Goal: Information Seeking & Learning: Understand process/instructions

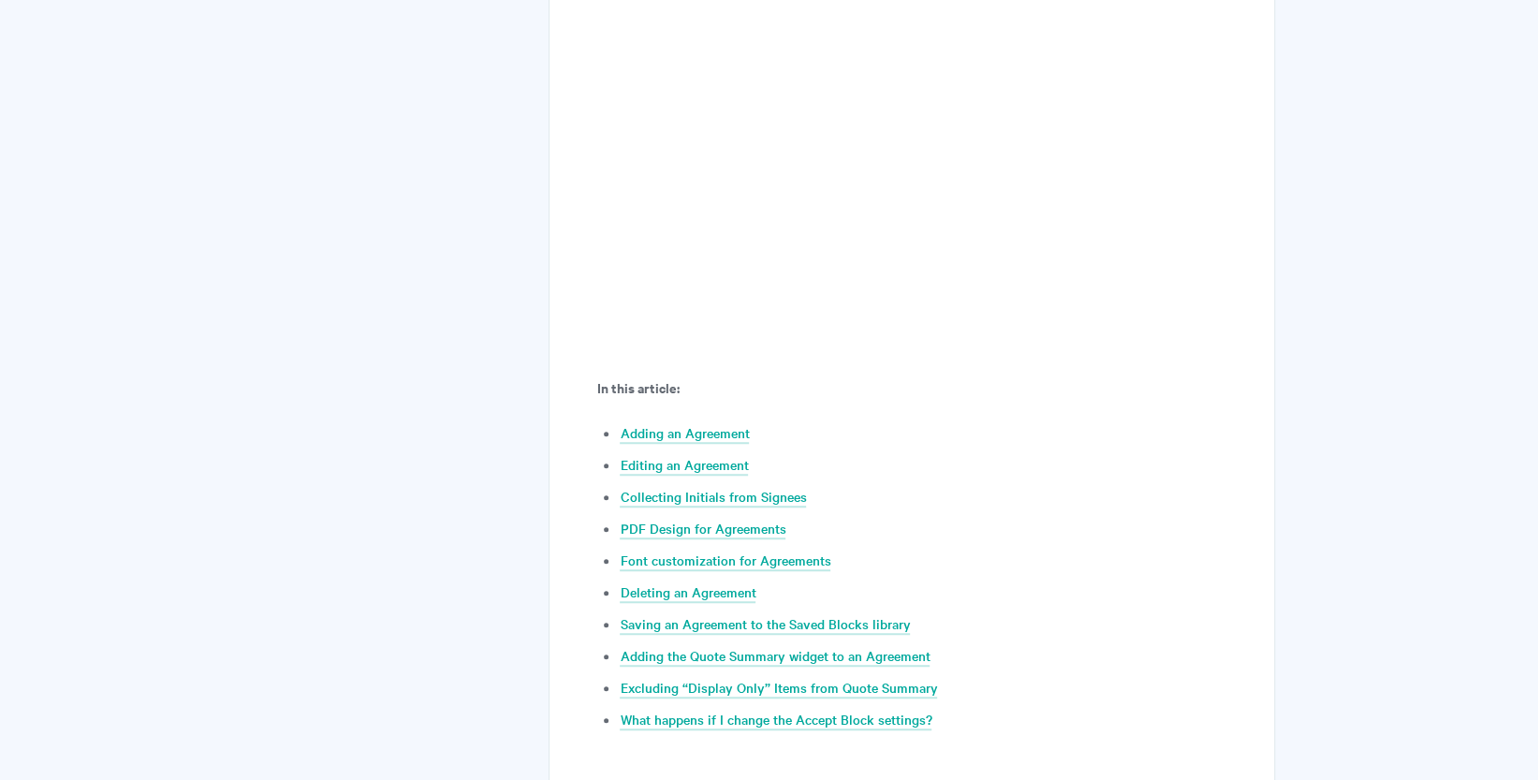
scroll to position [821, 0]
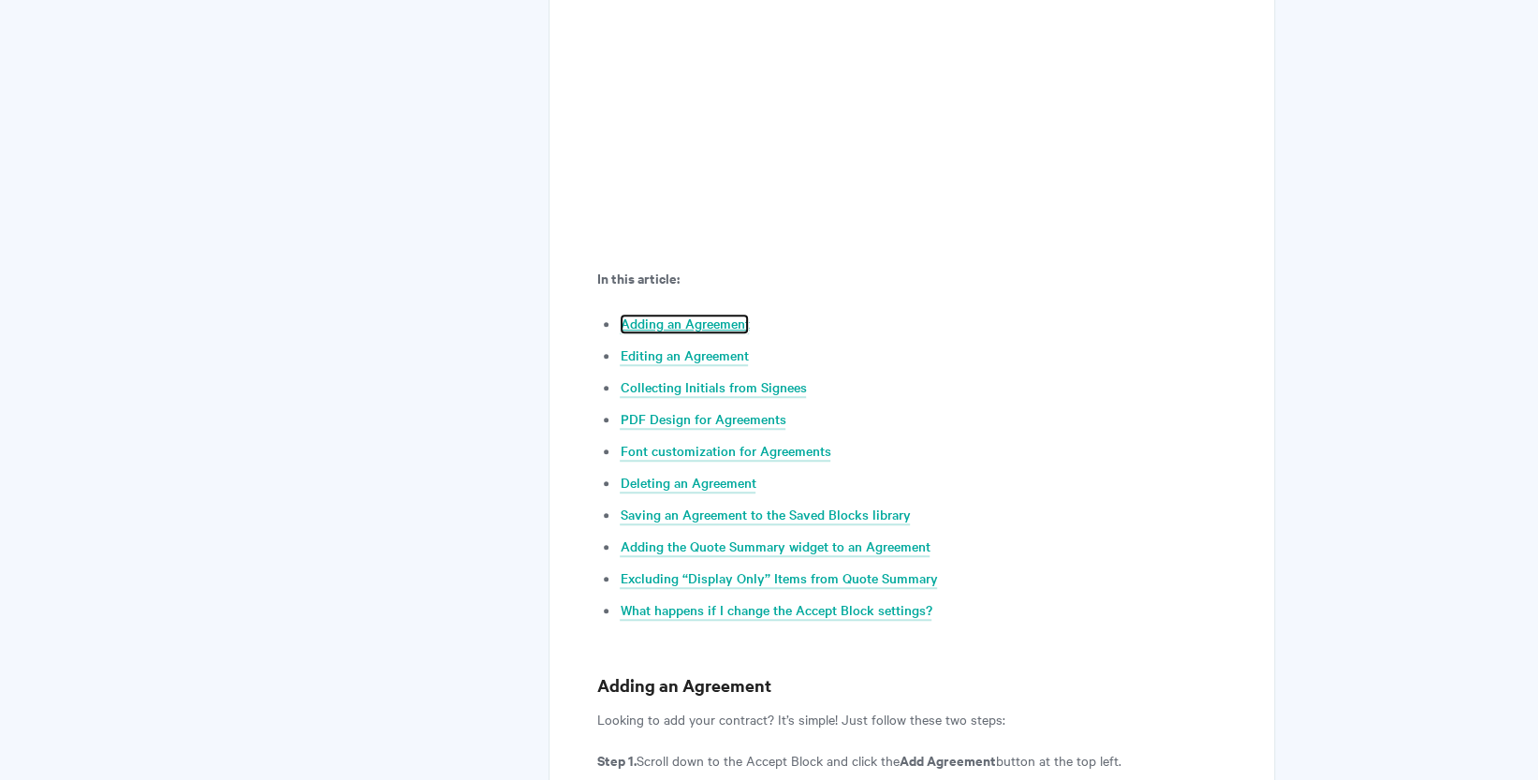
click at [679, 321] on link "Adding an Agreement" at bounding box center [684, 324] width 129 height 21
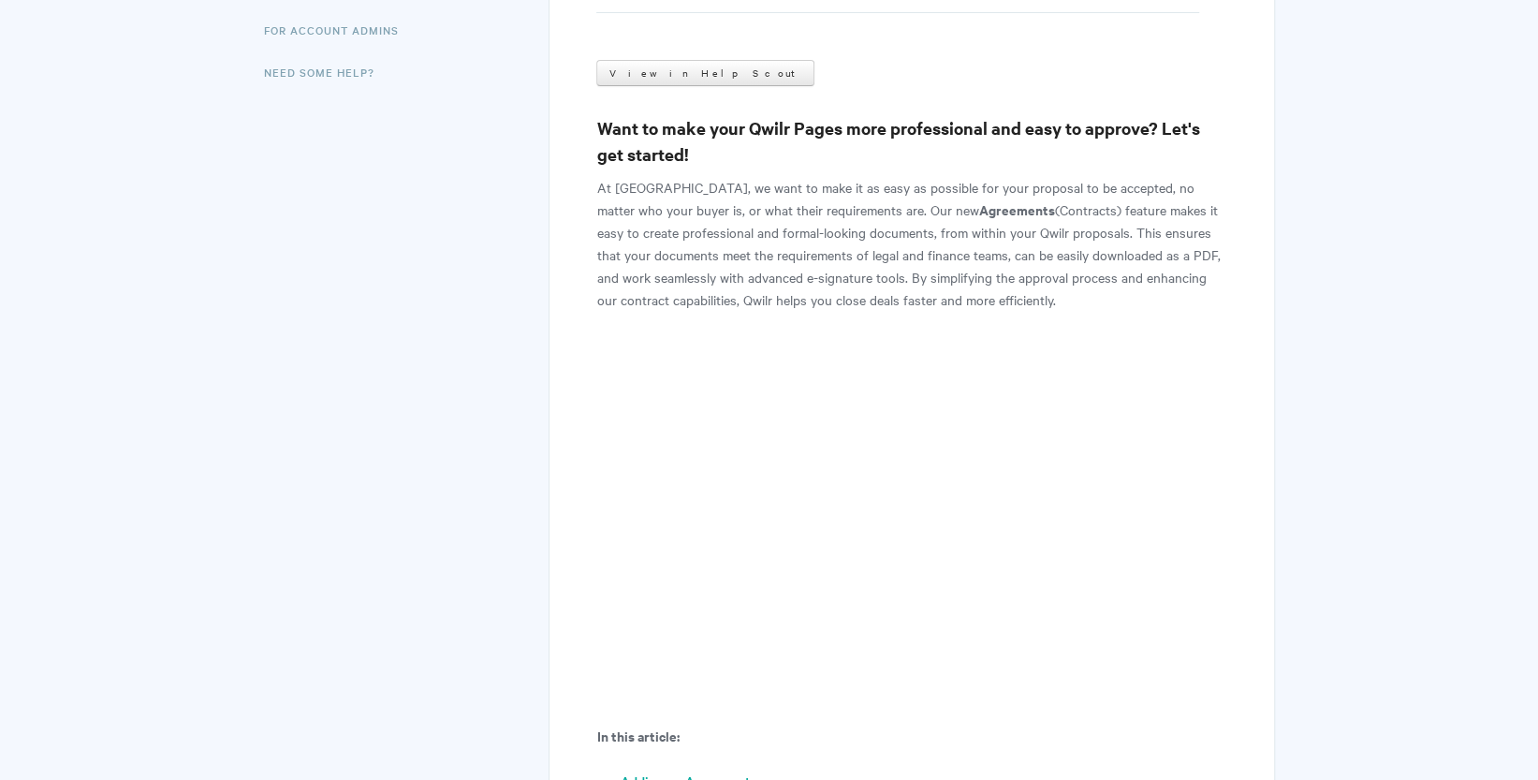
scroll to position [187, 0]
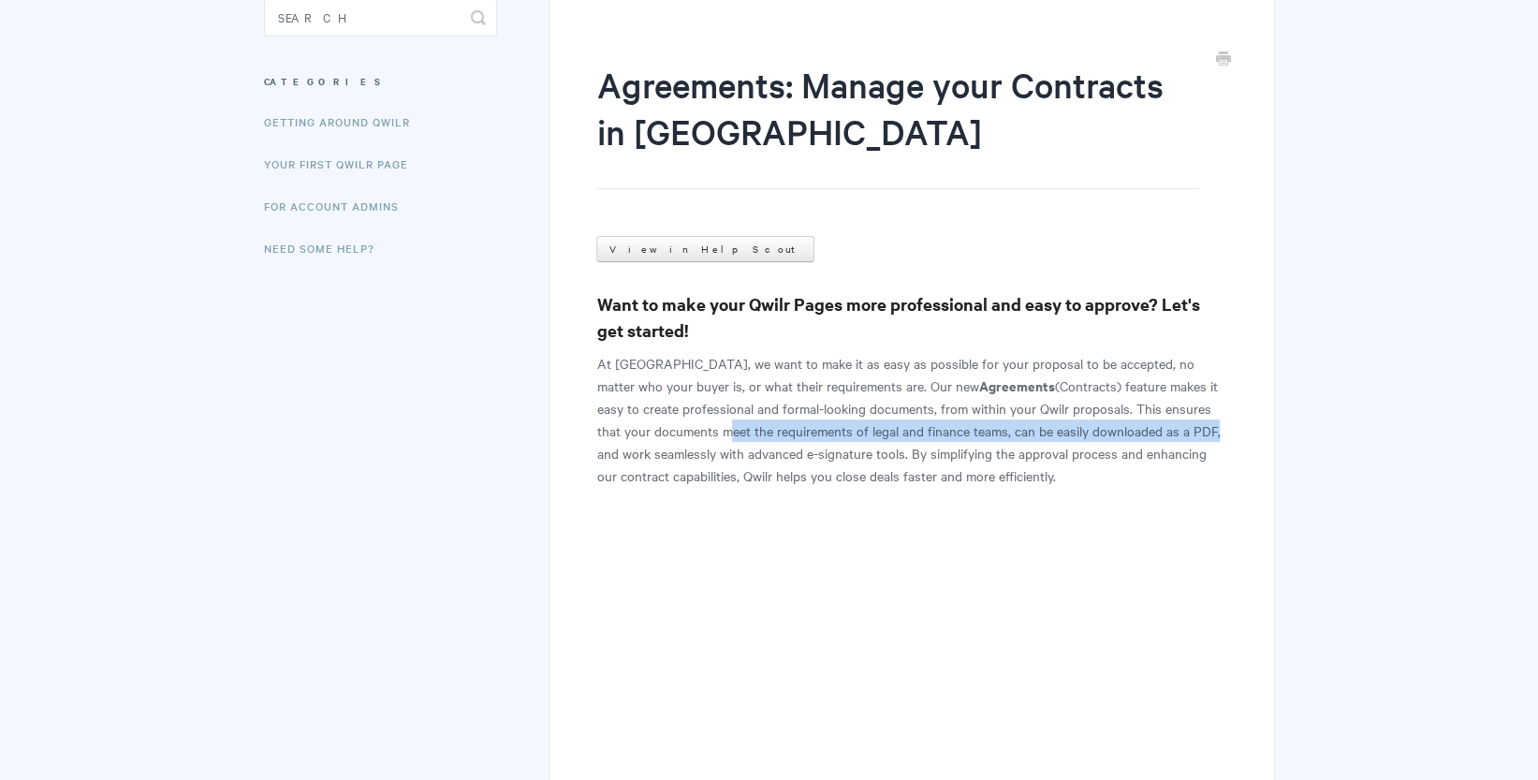
drag, startPoint x: 665, startPoint y: 431, endPoint x: 1156, endPoint y: 433, distance: 491.5
click at [1156, 432] on p "At [GEOGRAPHIC_DATA], we want to make it as easy as possible for your proposal …" at bounding box center [911, 419] width 630 height 135
copy p "meet the requirements of legal and finance teams, can be easily downloaded as a…"
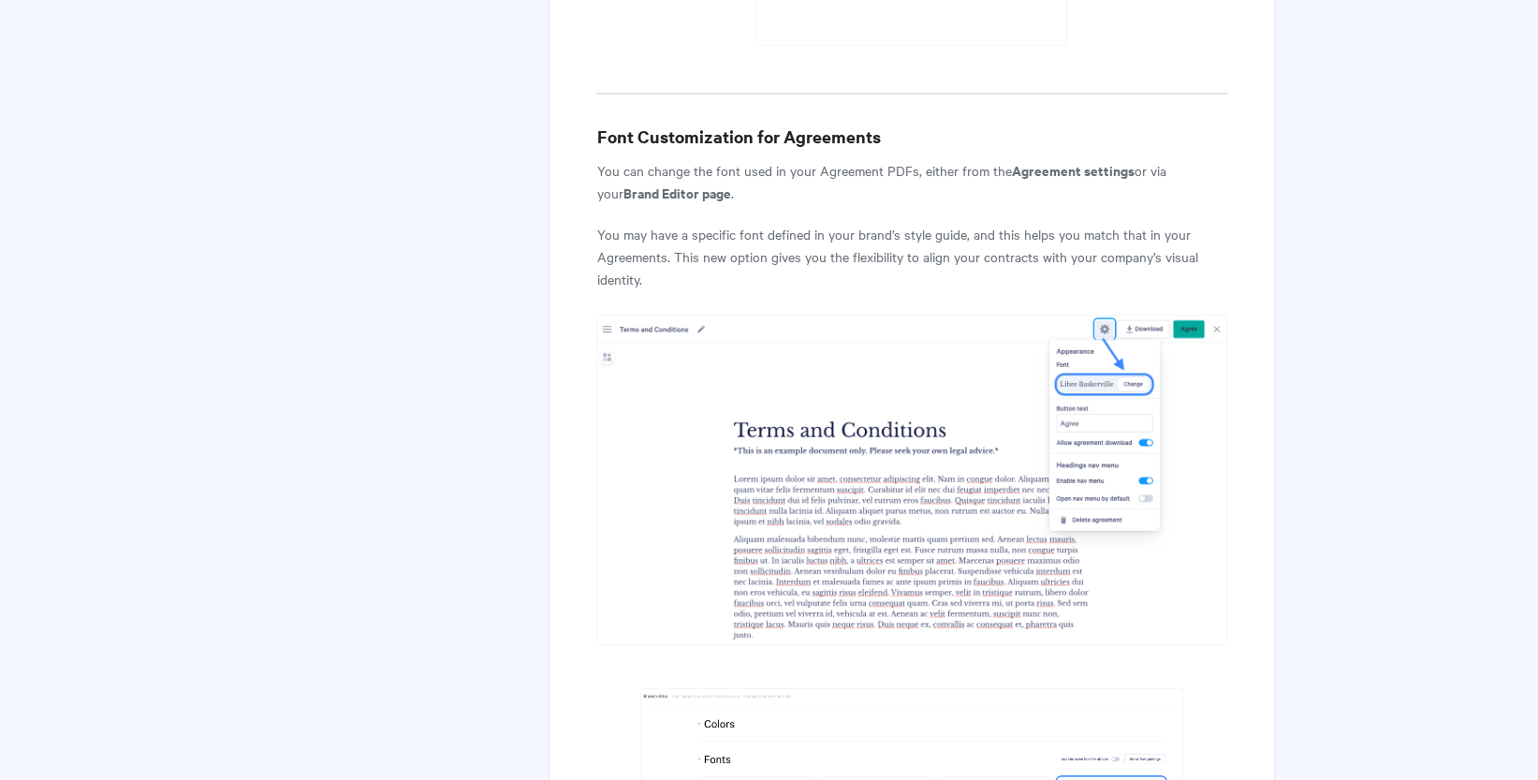
scroll to position [8460, 0]
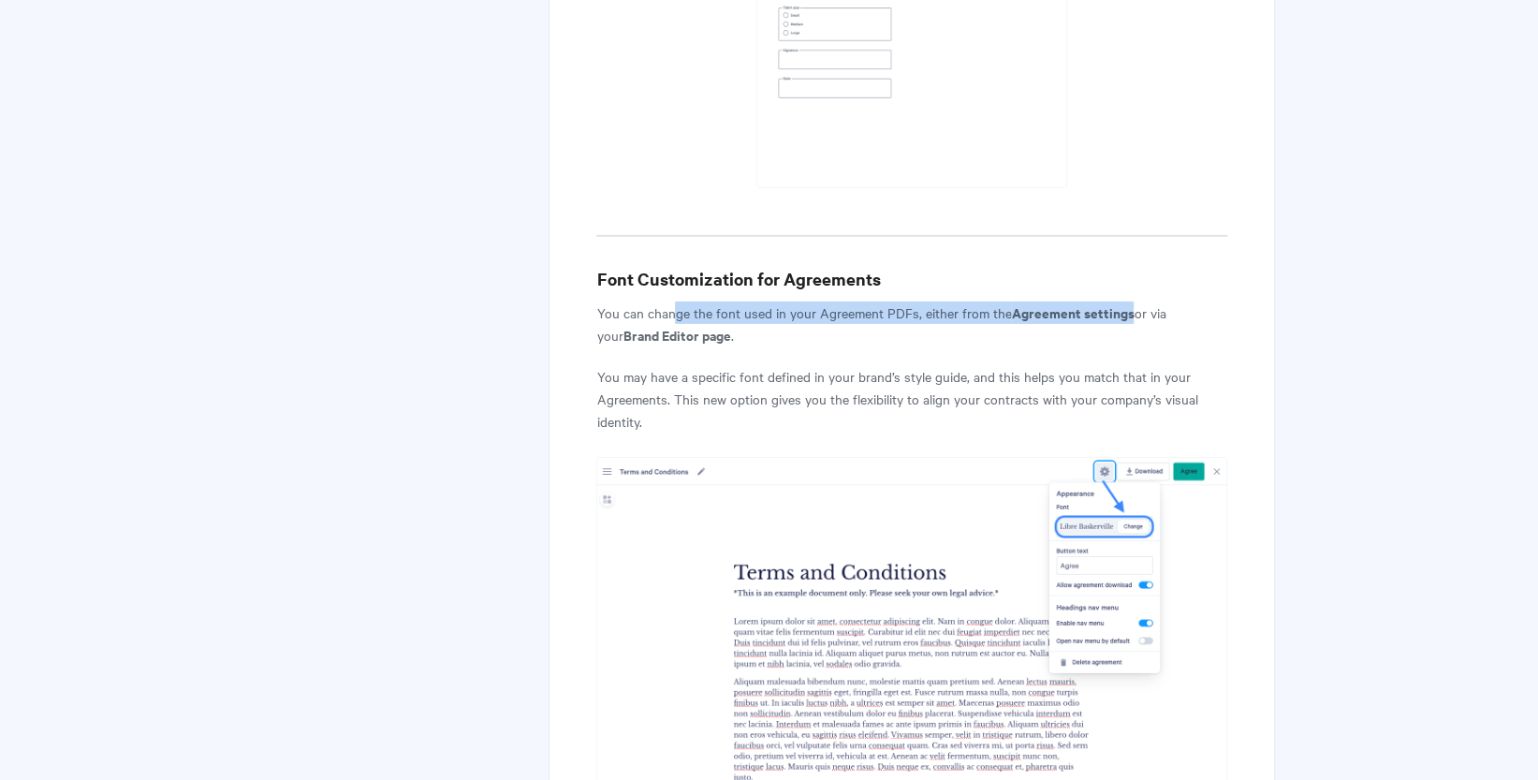
drag, startPoint x: 673, startPoint y: 263, endPoint x: 1129, endPoint y: 265, distance: 455.9
click at [1129, 301] on p "You can change the font used in your Agreement PDFs, either from the Agreement …" at bounding box center [911, 323] width 630 height 45
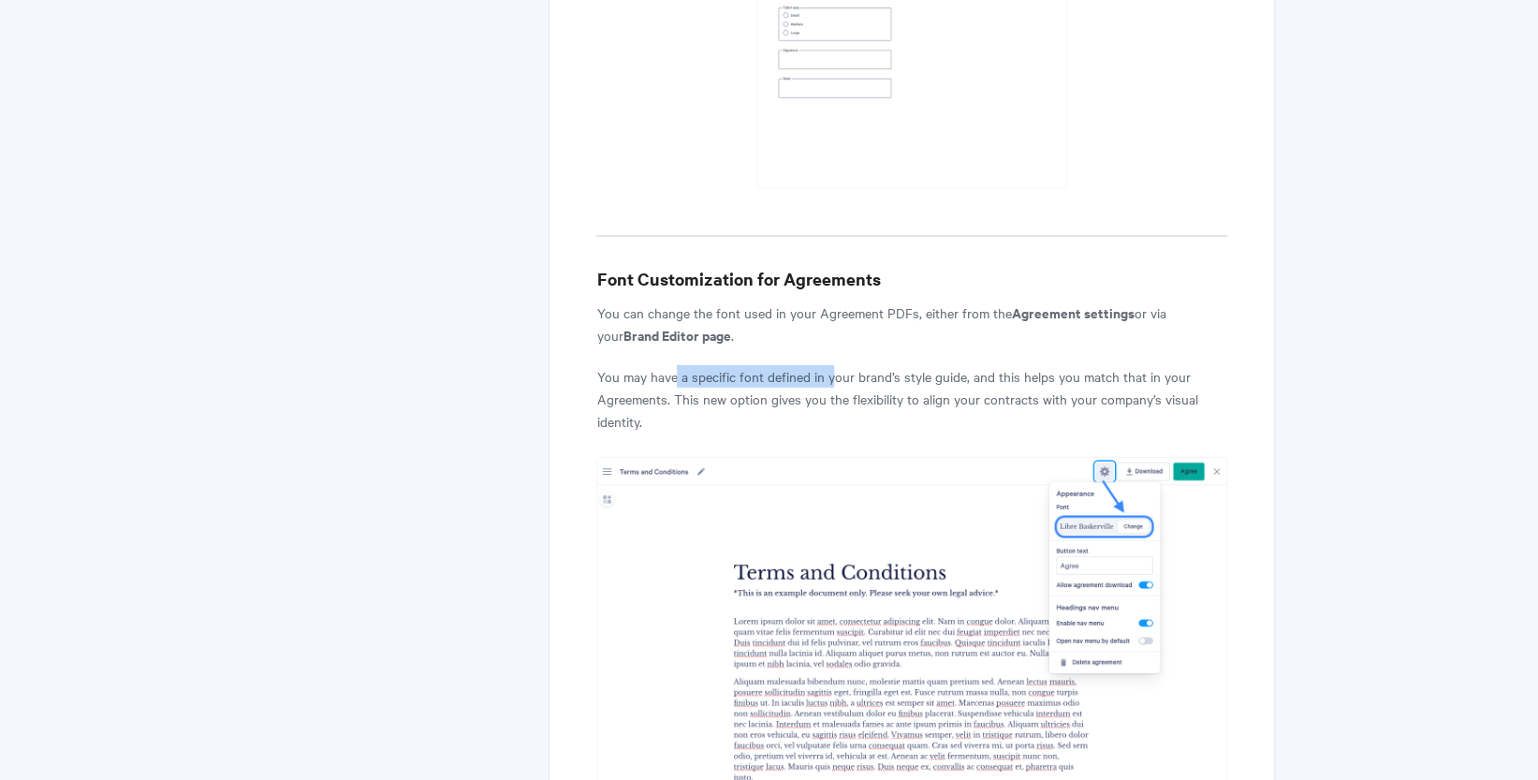
drag, startPoint x: 676, startPoint y: 323, endPoint x: 833, endPoint y: 329, distance: 157.4
click at [833, 365] on p "You may have a specific font defined in your brand’s style guide, and this help…" at bounding box center [911, 398] width 630 height 67
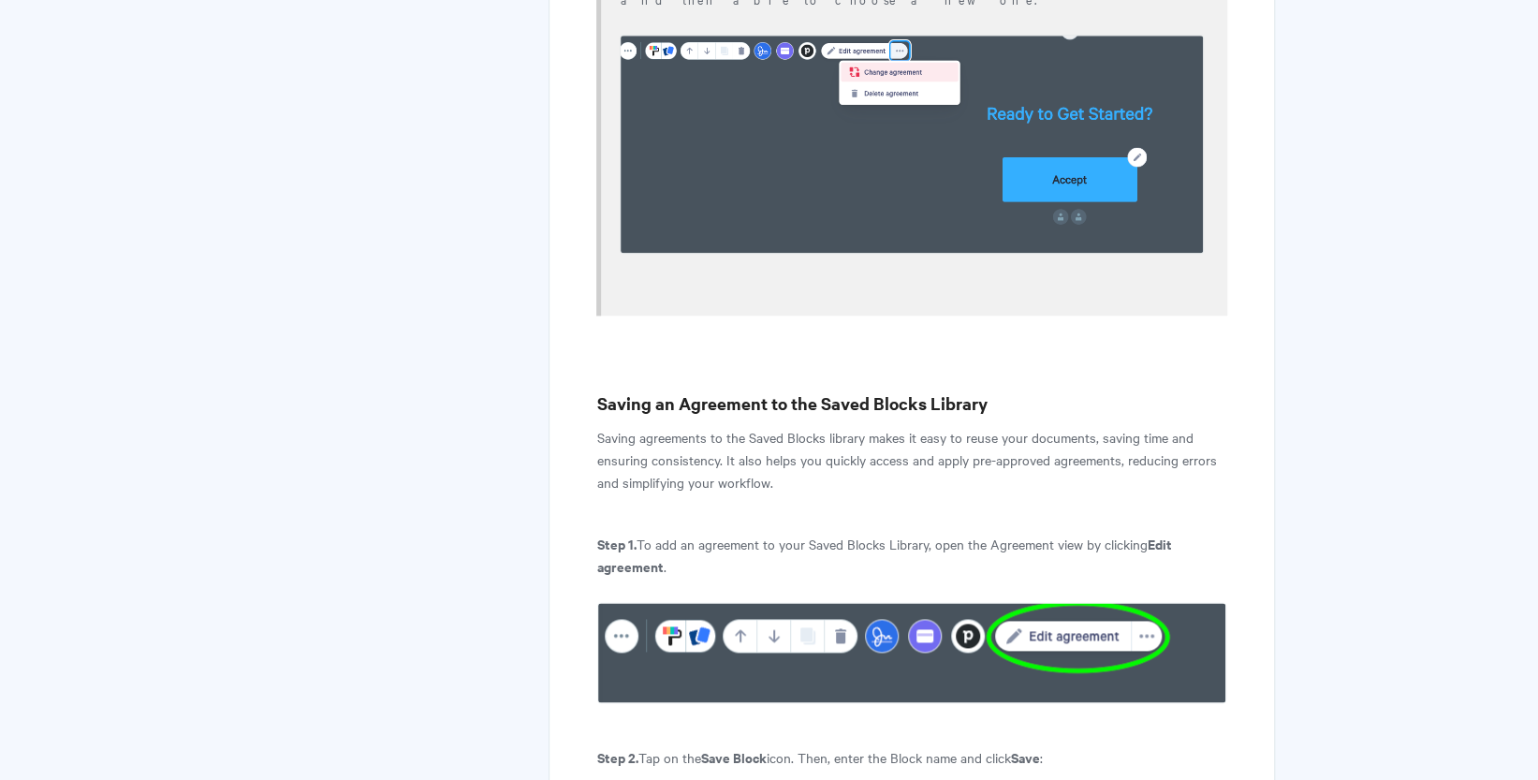
scroll to position [10550, 0]
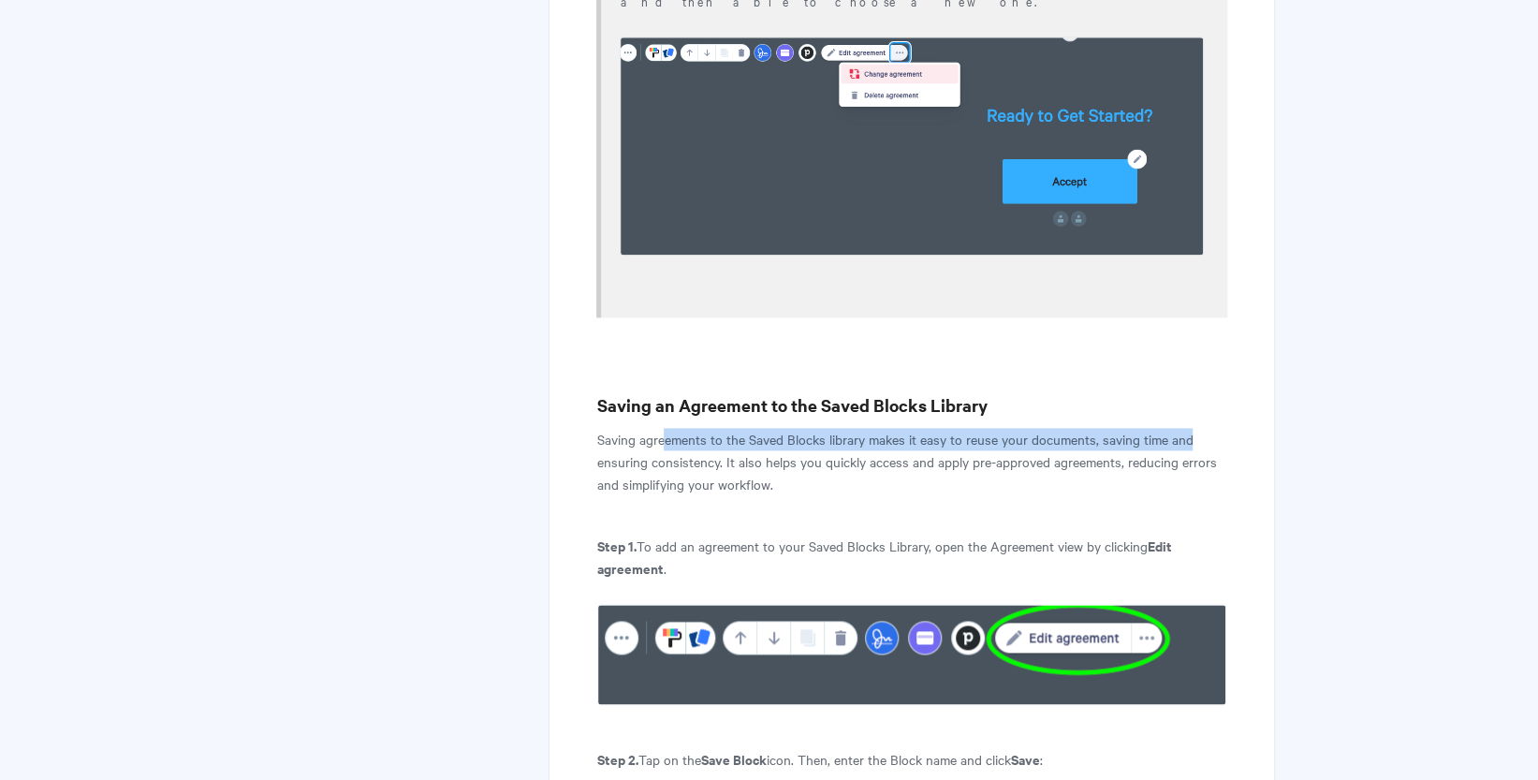
drag, startPoint x: 664, startPoint y: 339, endPoint x: 1194, endPoint y: 344, distance: 529.9
click at [1194, 428] on p "Saving agreements to the Saved Blocks library makes it easy to reuse your docum…" at bounding box center [911, 461] width 630 height 67
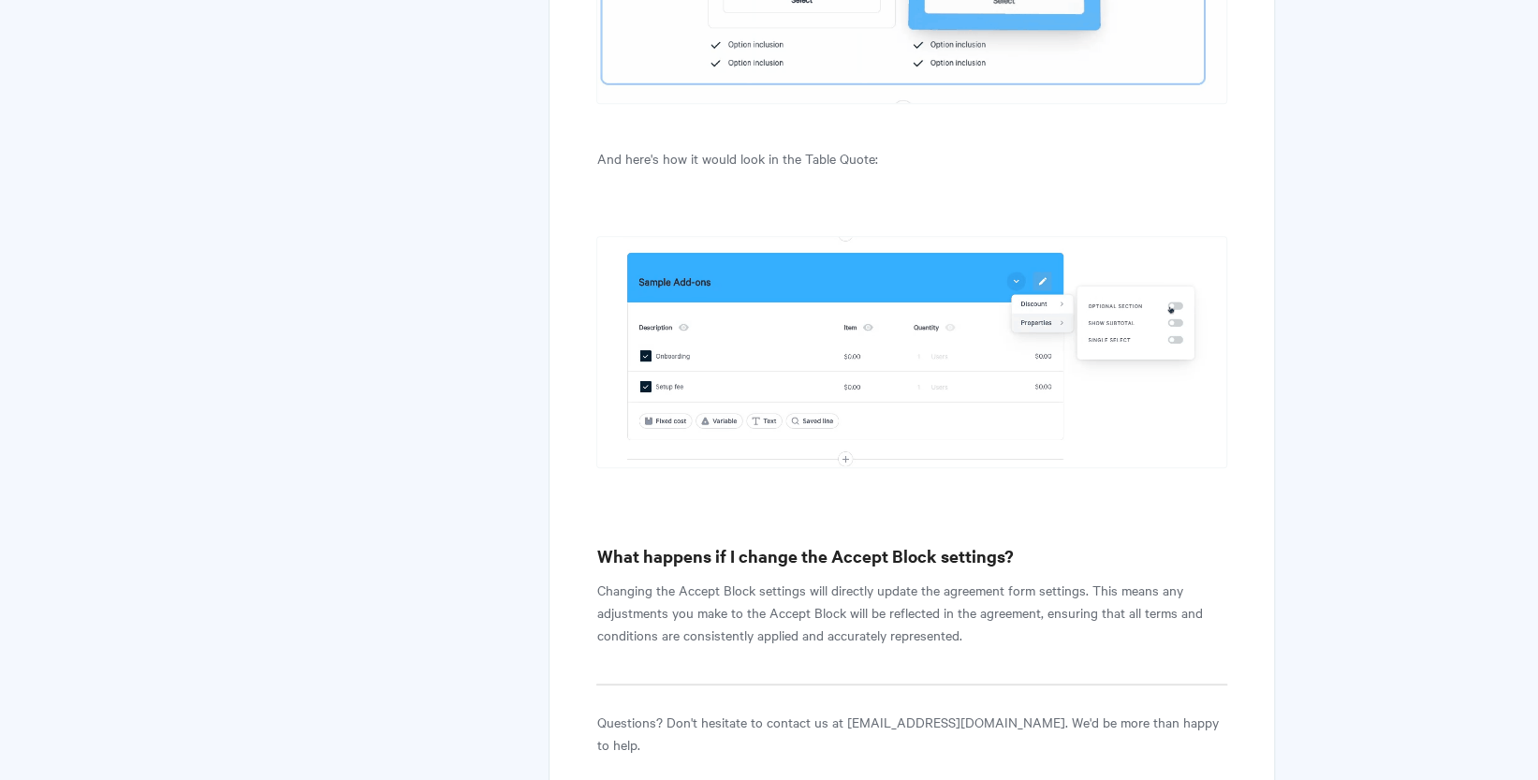
scroll to position [14817, 0]
